Goal: Task Accomplishment & Management: Manage account settings

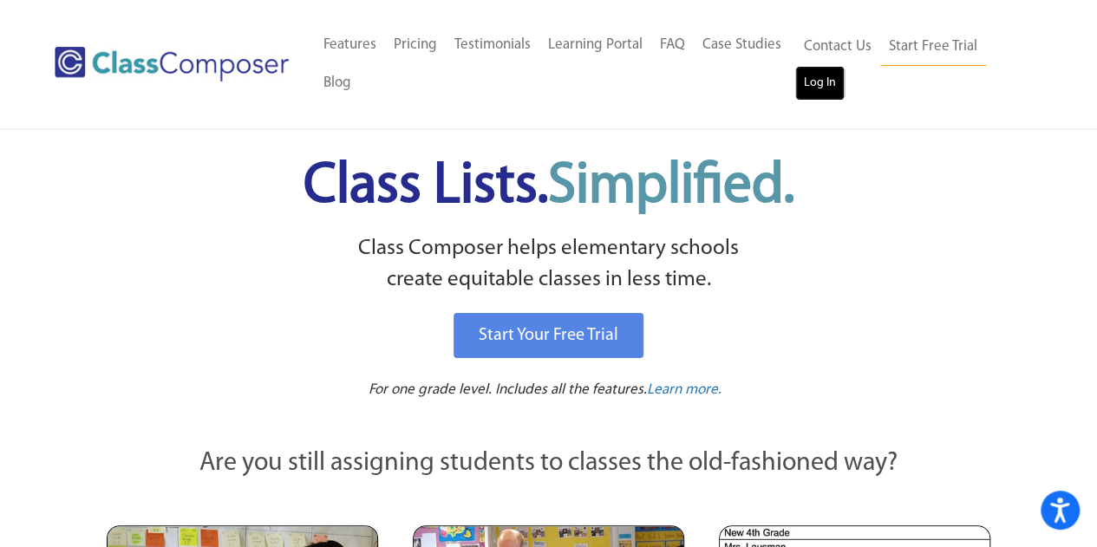
click at [805, 84] on link "Log In" at bounding box center [819, 83] width 49 height 35
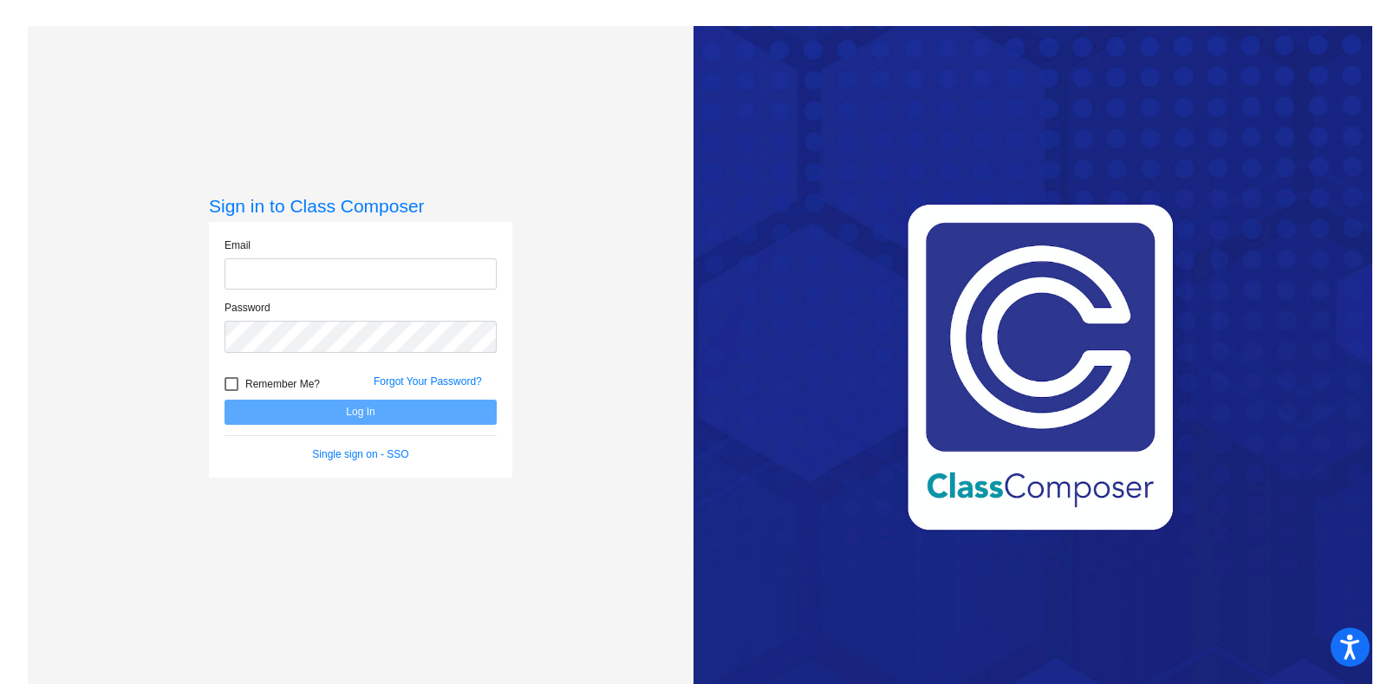
type input "coleen.murray@trusd.net"
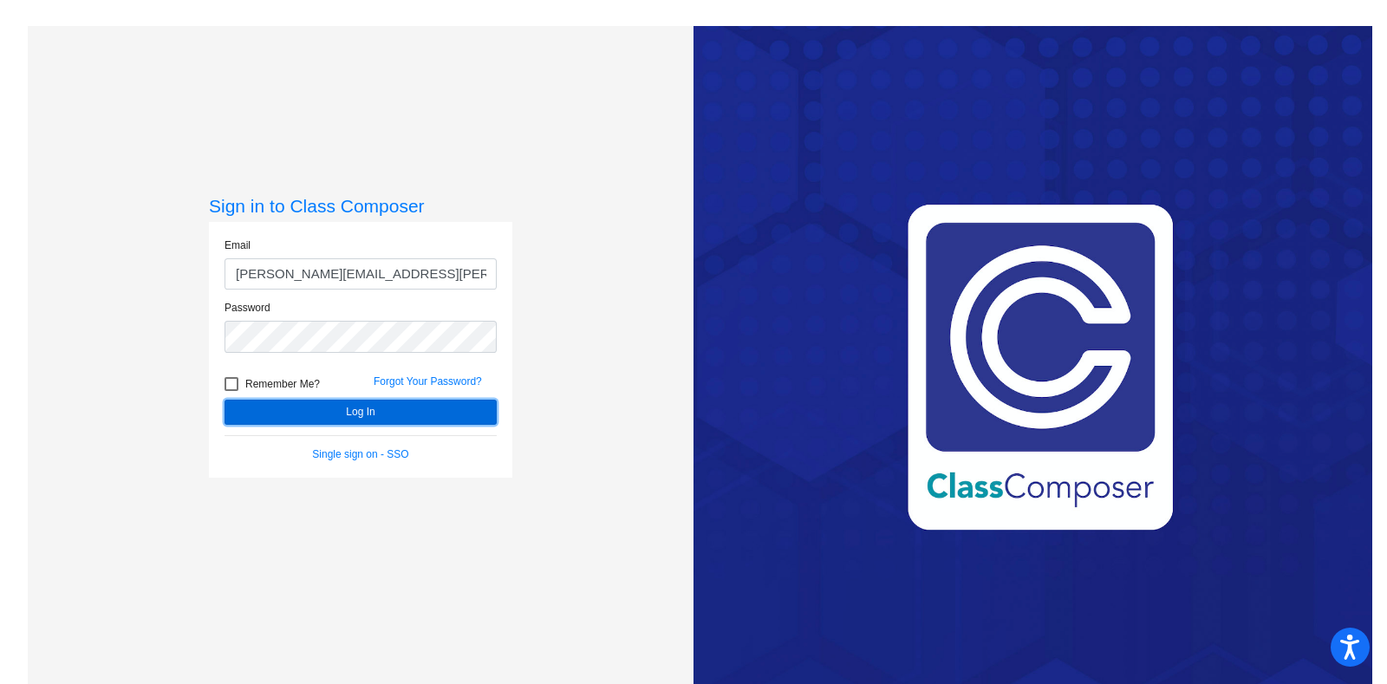
click at [359, 418] on button "Log In" at bounding box center [361, 412] width 272 height 25
